Goal: Task Accomplishment & Management: Use online tool/utility

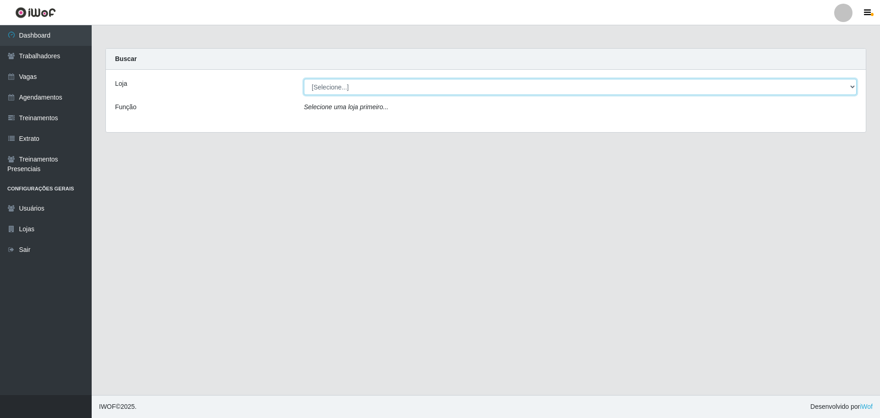
click at [414, 84] on select "[Selecione...] O ROSÁRIO ALIMENTOS" at bounding box center [580, 87] width 553 height 16
select select "349"
click at [304, 79] on select "[Selecione...] O ROSÁRIO ALIMENTOS" at bounding box center [580, 87] width 553 height 16
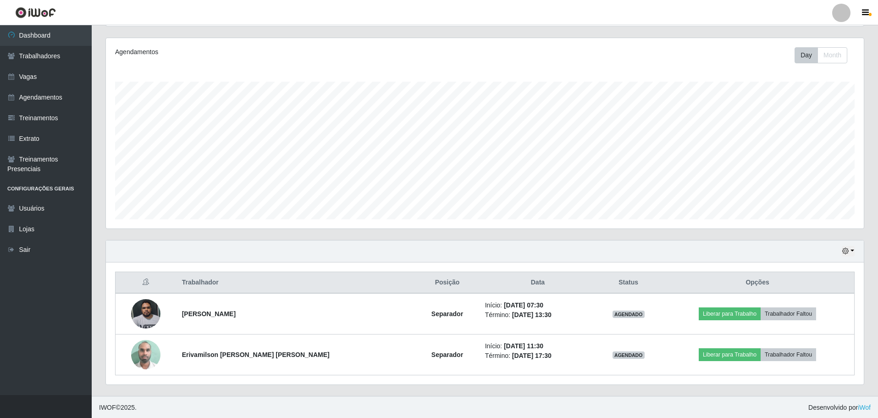
scroll to position [110, 0]
click at [855, 251] on div "Hoje 1 dia 3 dias 1 Semana Não encerrados" at bounding box center [485, 250] width 758 height 22
click at [850, 251] on button "button" at bounding box center [848, 250] width 13 height 11
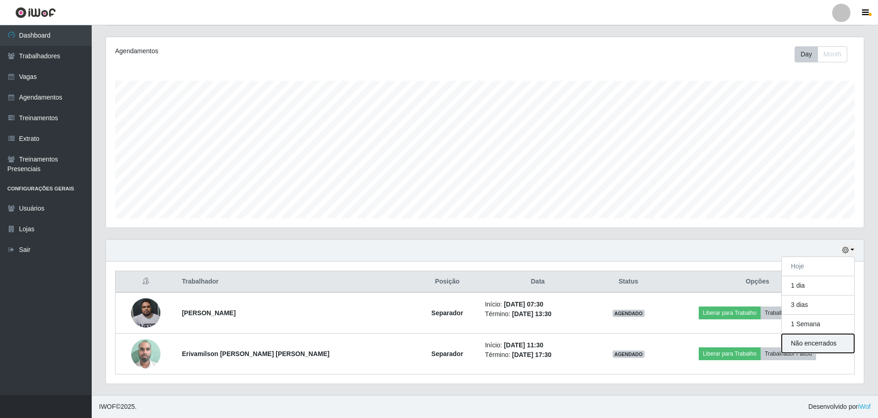
click at [810, 344] on button "Não encerrados" at bounding box center [818, 343] width 72 height 19
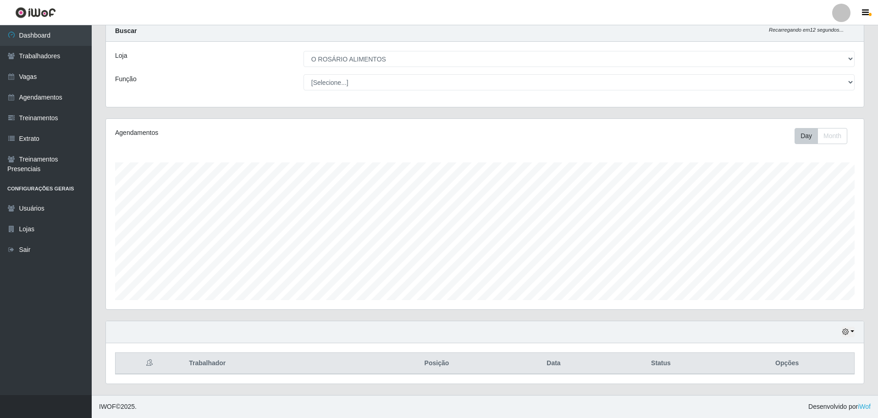
scroll to position [28, 0]
click at [851, 334] on button "button" at bounding box center [848, 331] width 13 height 11
click at [848, 330] on icon "button" at bounding box center [845, 331] width 6 height 6
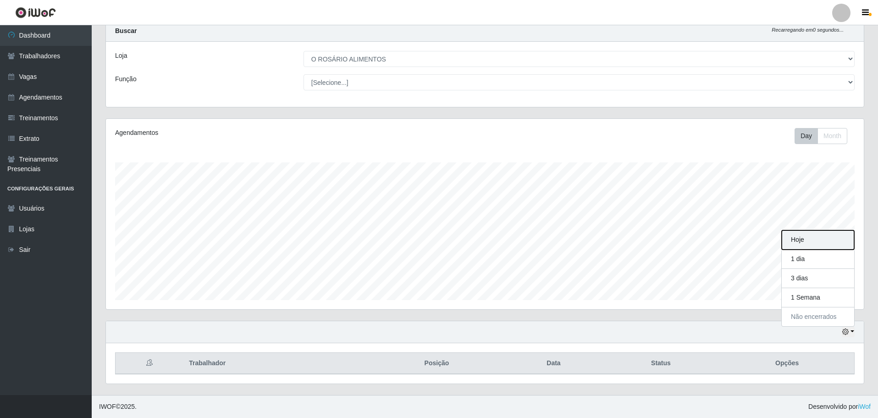
click at [815, 242] on button "Hoje" at bounding box center [818, 239] width 72 height 19
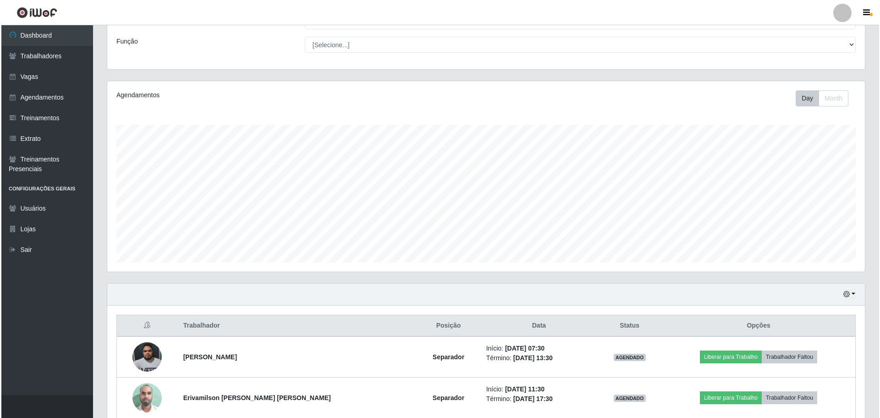
scroll to position [110, 0]
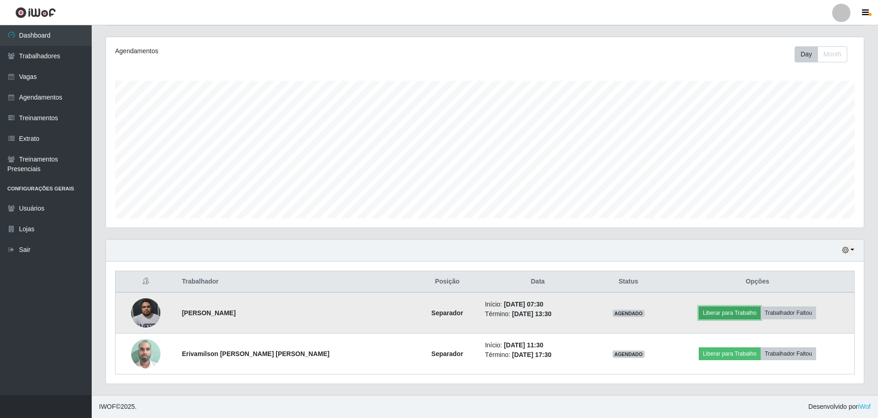
click at [730, 315] on button "Liberar para Trabalho" at bounding box center [730, 312] width 62 height 13
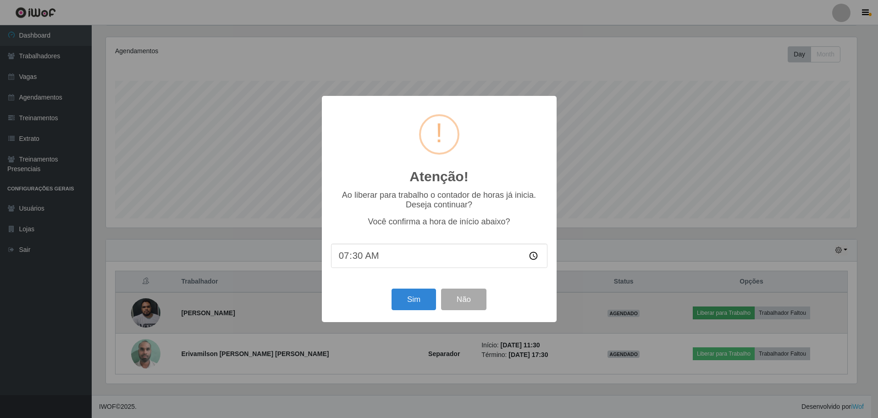
scroll to position [190, 753]
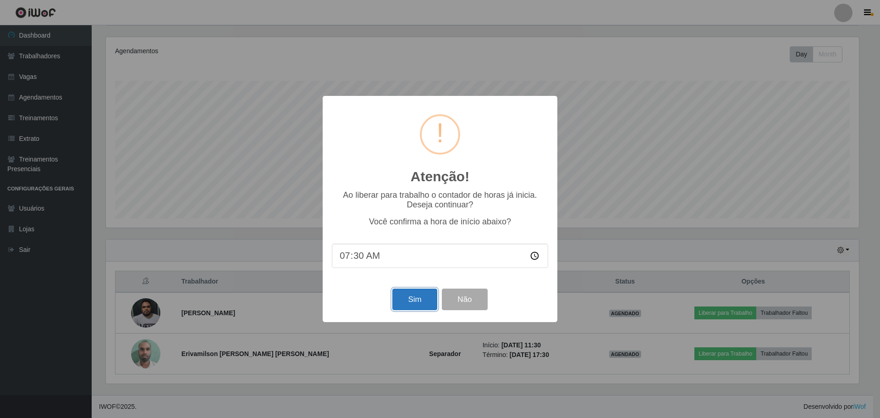
click at [412, 307] on button "Sim" at bounding box center [414, 299] width 44 height 22
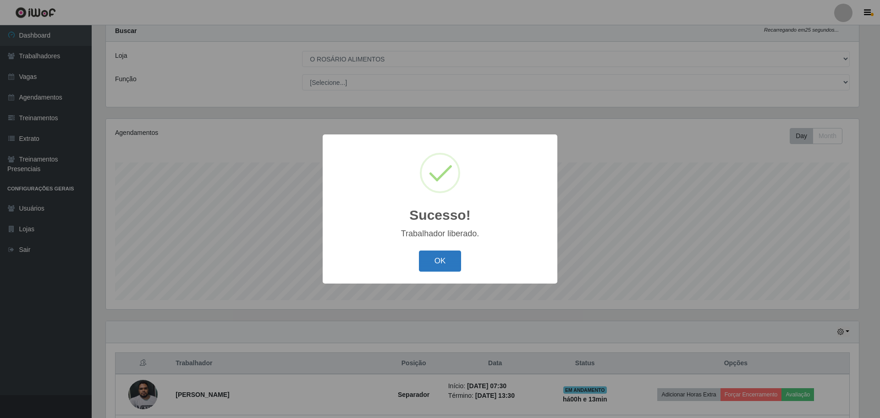
click at [432, 259] on button "OK" at bounding box center [440, 261] width 43 height 22
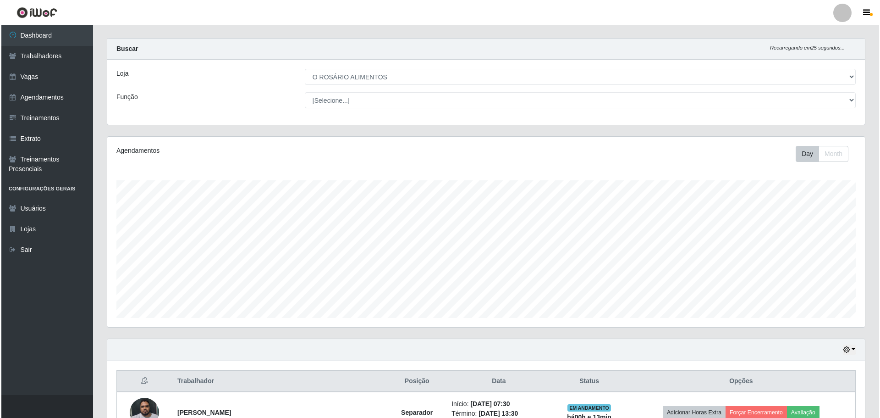
scroll to position [0, 0]
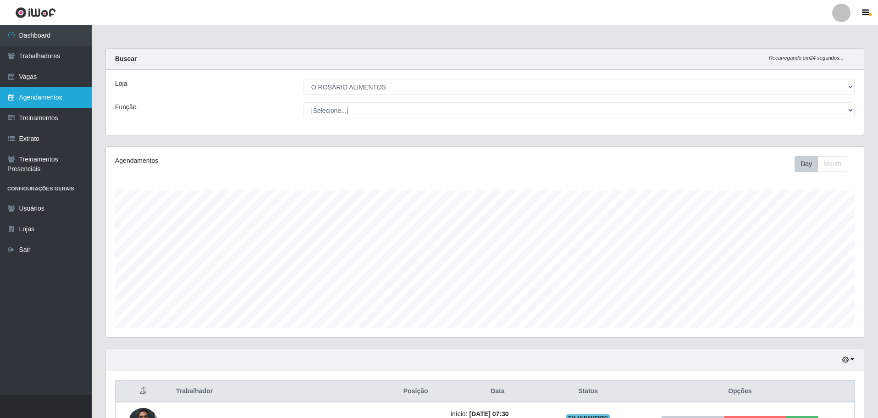
click at [7, 88] on link "Agendamentos" at bounding box center [46, 97] width 92 height 21
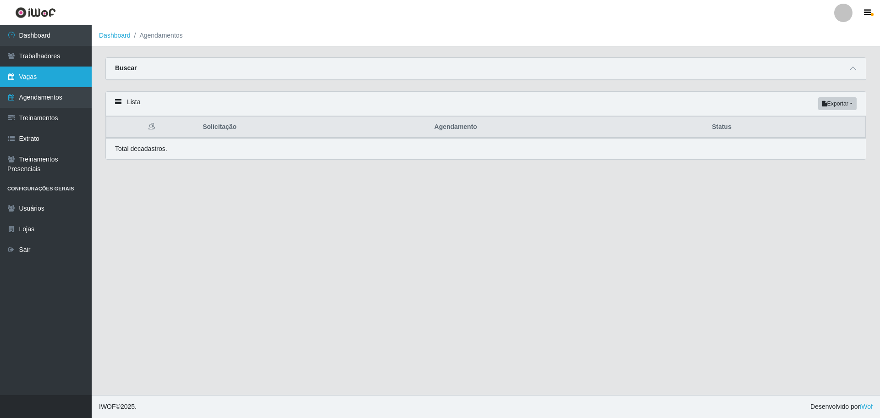
click at [17, 82] on link "Vagas" at bounding box center [46, 76] width 92 height 21
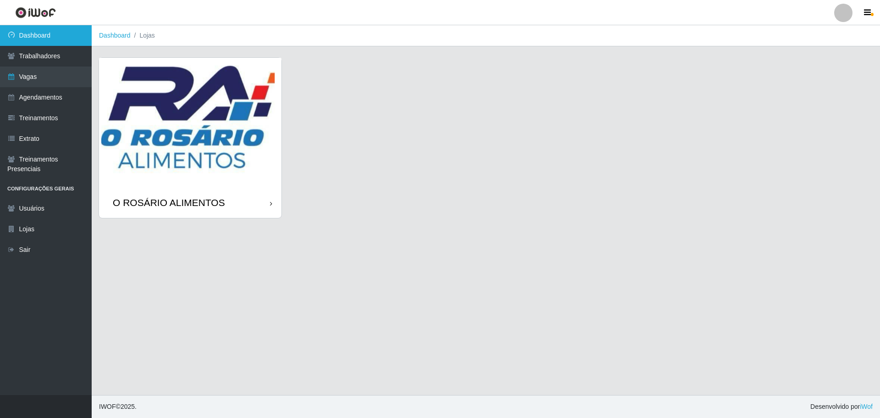
click at [66, 39] on link "Dashboard" at bounding box center [46, 35] width 92 height 21
